Goal: Information Seeking & Learning: Check status

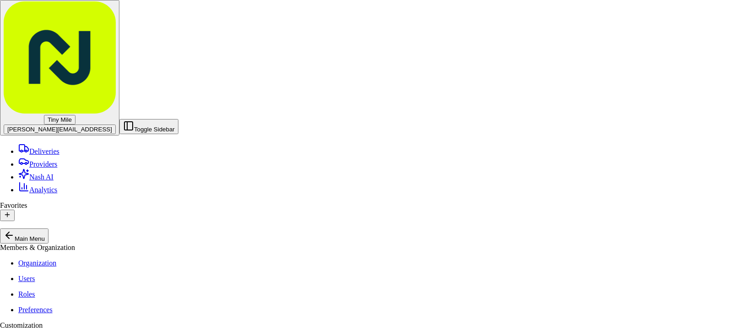
scroll to position [102, 0]
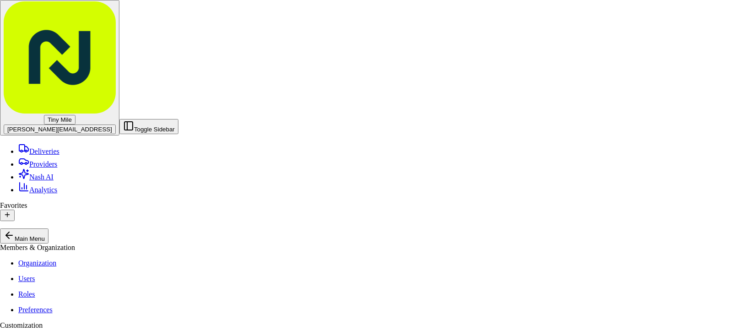
drag, startPoint x: 612, startPoint y: 112, endPoint x: 580, endPoint y: 247, distance: 138.5
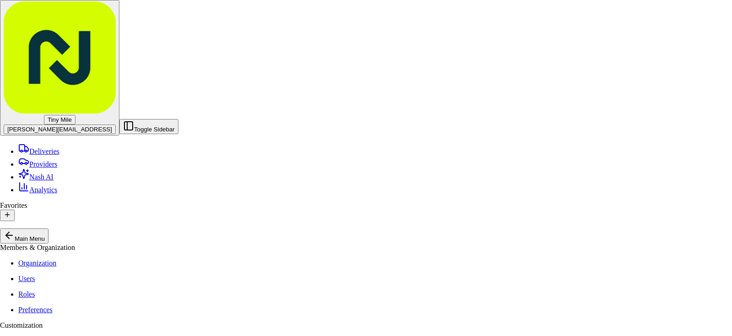
scroll to position [102, 0]
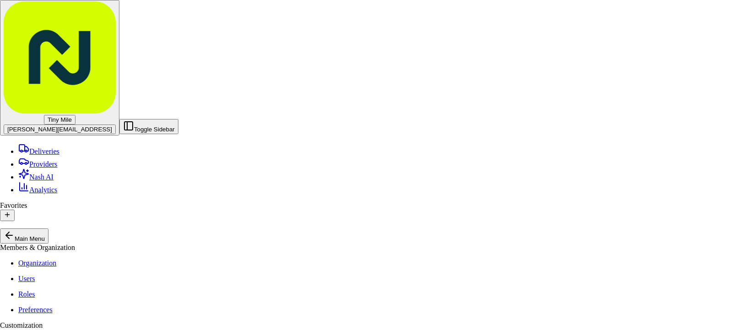
scroll to position [0, 0]
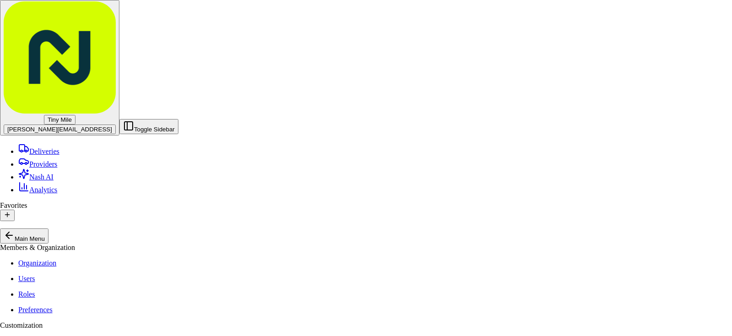
drag, startPoint x: 618, startPoint y: 127, endPoint x: 622, endPoint y: 121, distance: 7.0
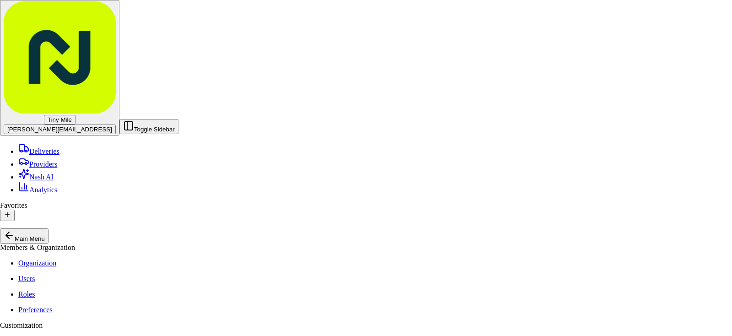
scroll to position [38, 0]
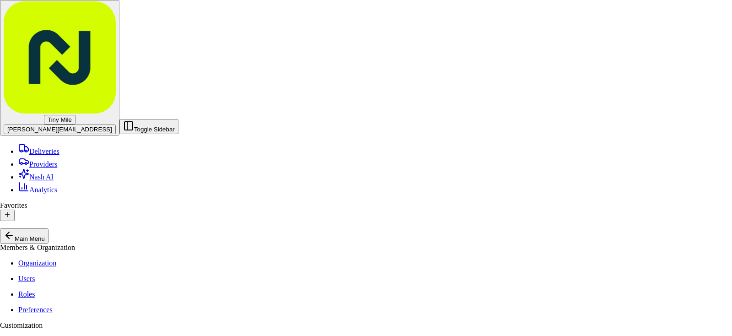
drag, startPoint x: 564, startPoint y: 182, endPoint x: 548, endPoint y: 178, distance: 17.1
drag, startPoint x: 557, startPoint y: 158, endPoint x: 601, endPoint y: 193, distance: 55.7
drag, startPoint x: 599, startPoint y: 181, endPoint x: 623, endPoint y: 118, distance: 67.5
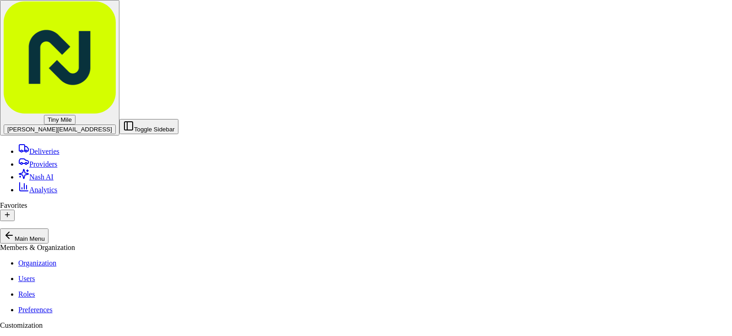
drag, startPoint x: 624, startPoint y: 138, endPoint x: 645, endPoint y: 116, distance: 29.5
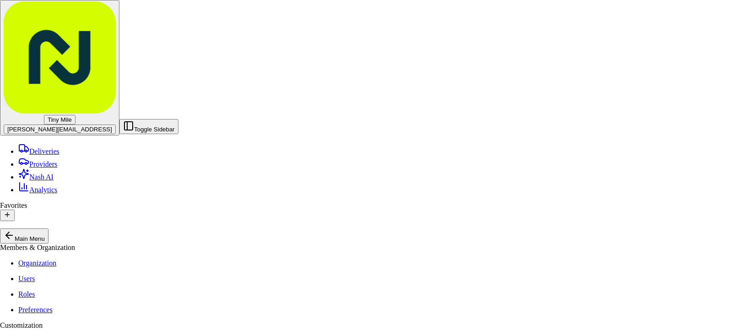
drag, startPoint x: 587, startPoint y: 182, endPoint x: 579, endPoint y: 150, distance: 33.1
drag, startPoint x: 623, startPoint y: 175, endPoint x: 603, endPoint y: 155, distance: 28.5
drag, startPoint x: 580, startPoint y: 177, endPoint x: 606, endPoint y: 180, distance: 25.8
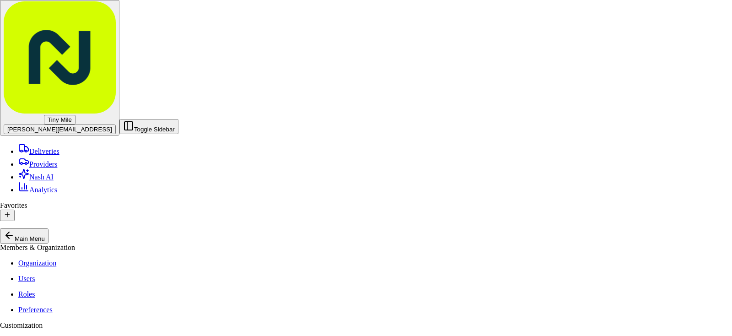
drag, startPoint x: 598, startPoint y: 163, endPoint x: 677, endPoint y: 134, distance: 84.4
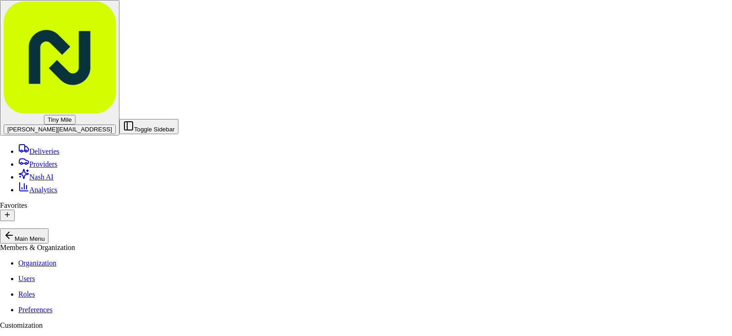
scroll to position [0, 0]
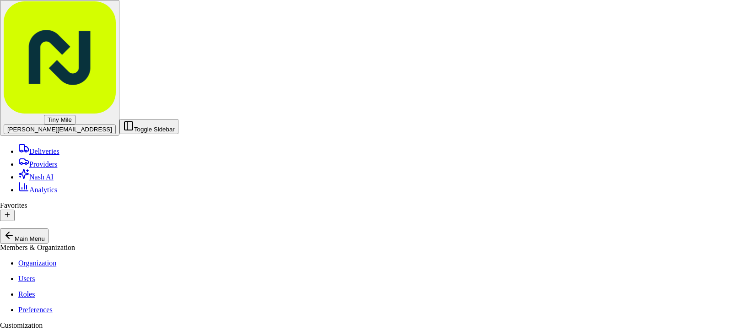
drag, startPoint x: 587, startPoint y: 202, endPoint x: 543, endPoint y: 122, distance: 91.6
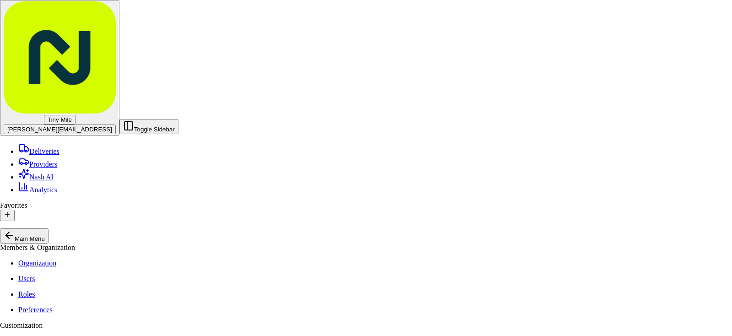
drag, startPoint x: 596, startPoint y: 180, endPoint x: 642, endPoint y: 95, distance: 96.3
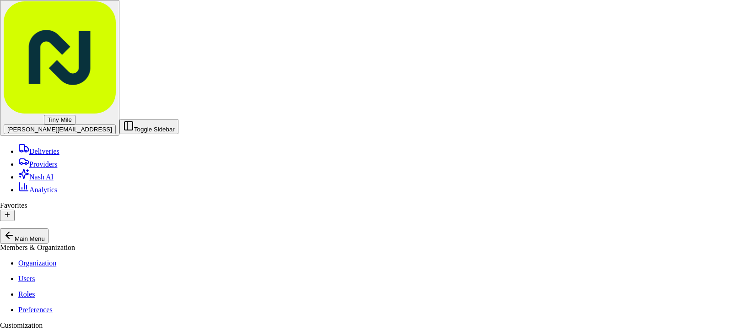
scroll to position [174, 0]
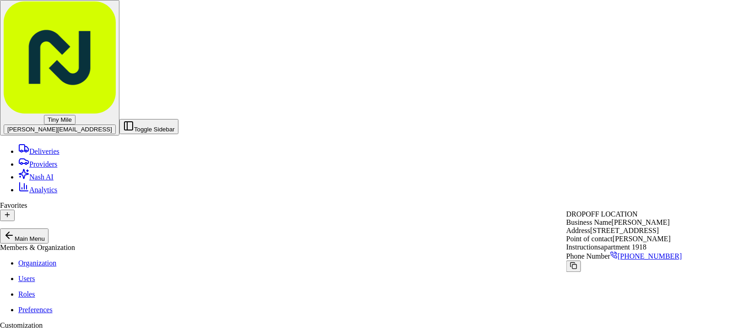
scroll to position [0, 0]
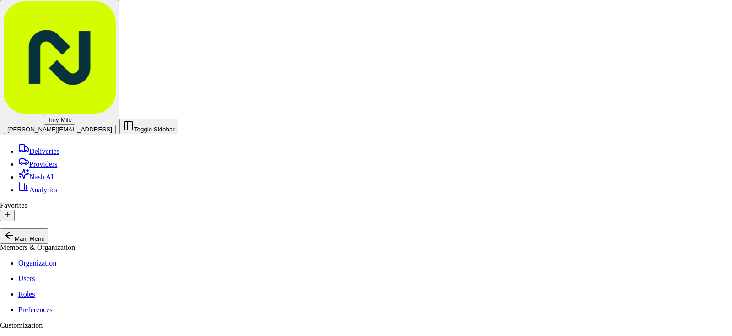
scroll to position [229, 0]
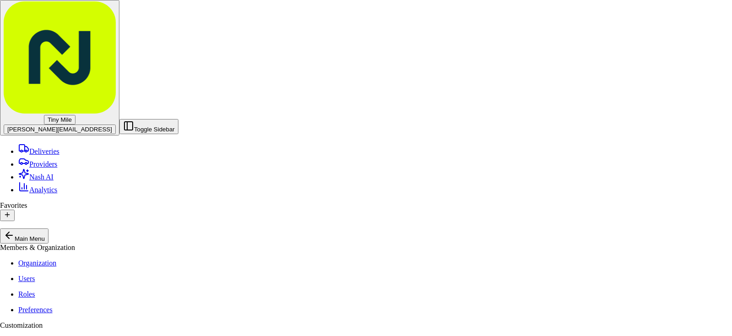
scroll to position [196, 0]
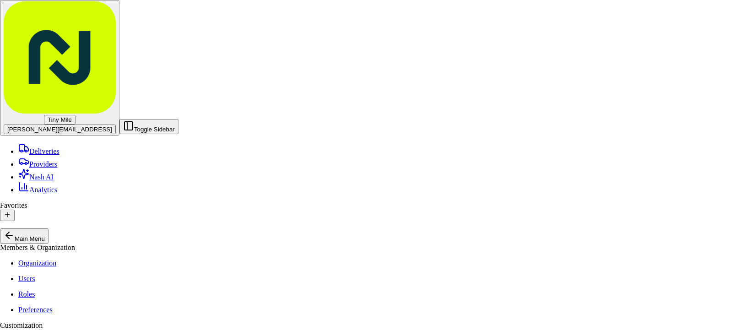
drag, startPoint x: 521, startPoint y: 212, endPoint x: 591, endPoint y: 148, distance: 95.2
drag, startPoint x: 558, startPoint y: 185, endPoint x: 646, endPoint y: 110, distance: 115.9
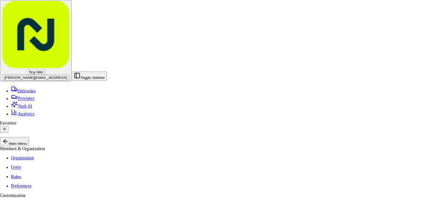
scroll to position [262, 0]
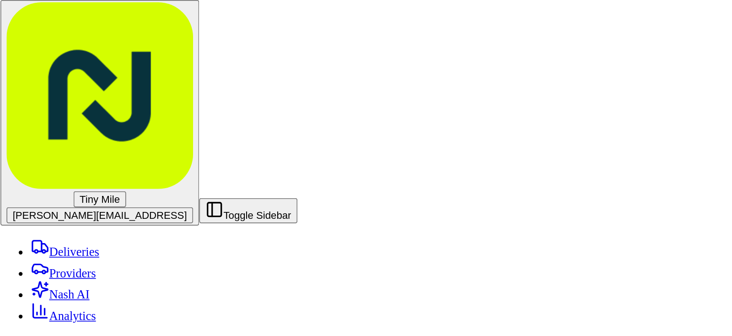
scroll to position [0, 0]
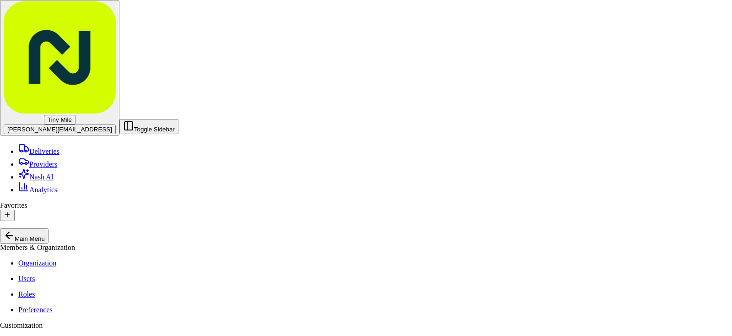
drag, startPoint x: 519, startPoint y: 154, endPoint x: 557, endPoint y: 156, distance: 37.6
